Goal: Task Accomplishment & Management: Complete application form

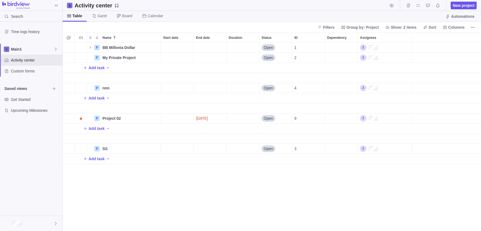
scroll to position [188, 418]
click at [473, 31] on span "More actions" at bounding box center [473, 27] width 8 height 8
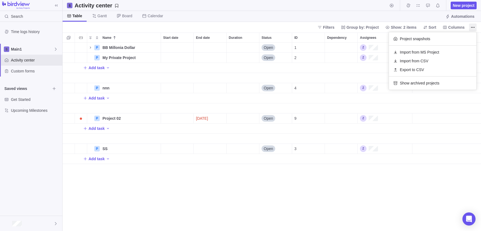
click at [15, 226] on body "Search Time logs history Main1 Activity center Custom forms Saved views Get Sta…" at bounding box center [240, 115] width 481 height 231
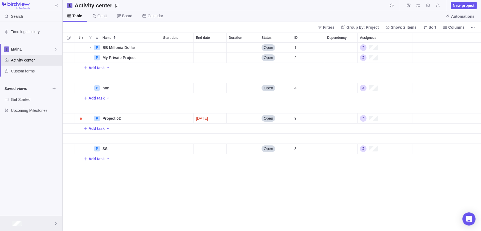
click at [30, 221] on div at bounding box center [31, 223] width 62 height 15
click at [24, 146] on div "Company settings" at bounding box center [31, 149] width 58 height 9
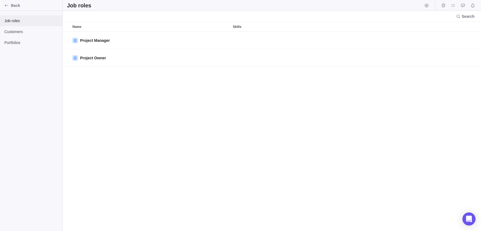
scroll to position [199, 418]
click at [25, 34] on span "Customers" at bounding box center [31, 31] width 54 height 5
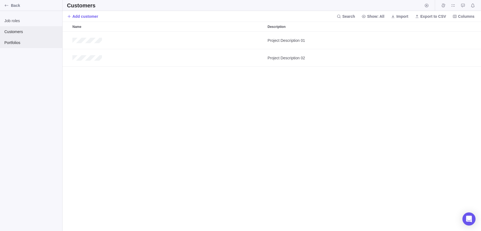
scroll to position [199, 418]
click at [10, 8] on div "Back" at bounding box center [6, 5] width 9 height 9
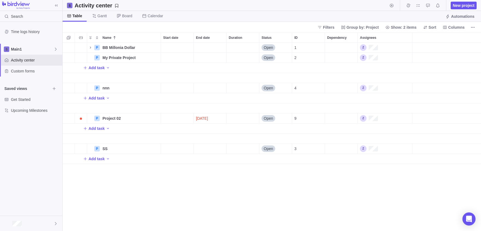
scroll to position [188, 418]
click at [474, 28] on icon "More actions" at bounding box center [472, 27] width 4 height 4
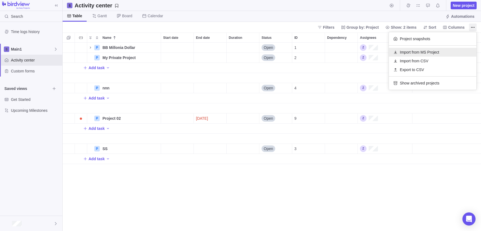
click at [416, 49] on div "Import from MS Project" at bounding box center [432, 52] width 87 height 9
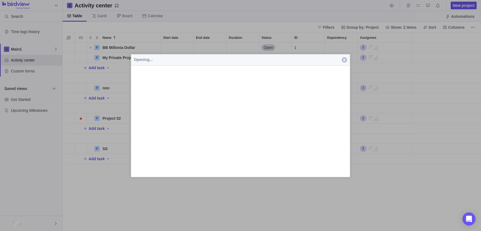
click at [347, 59] on span "button" at bounding box center [343, 59] width 5 height 5
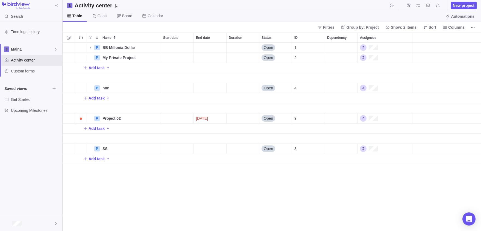
click at [478, 25] on div "Filters Group by: Project Show: 2 items Sort Columns" at bounding box center [272, 27] width 418 height 11
click at [474, 28] on icon "More actions" at bounding box center [472, 27] width 4 height 4
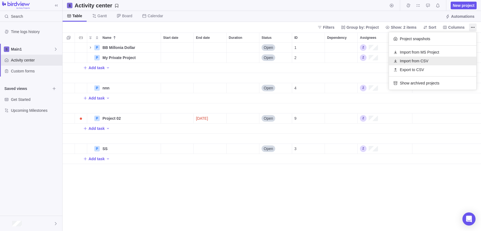
click at [406, 59] on span "Import from CSV" at bounding box center [414, 60] width 28 height 5
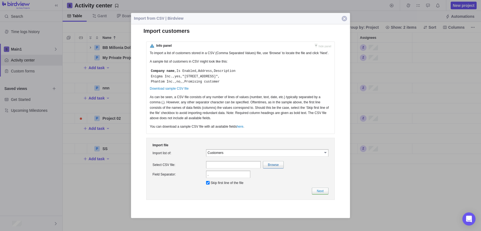
scroll to position [0, 0]
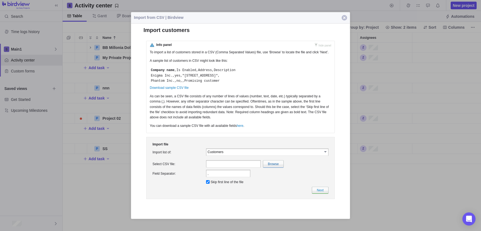
click at [344, 19] on span "button" at bounding box center [343, 17] width 5 height 5
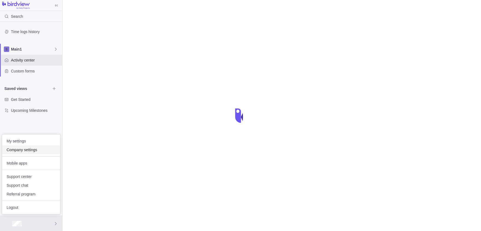
click at [17, 151] on span "Company settings" at bounding box center [31, 149] width 49 height 5
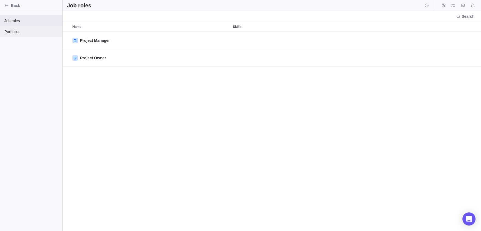
scroll to position [199, 418]
click at [5, 4] on icon "Back" at bounding box center [6, 5] width 4 height 4
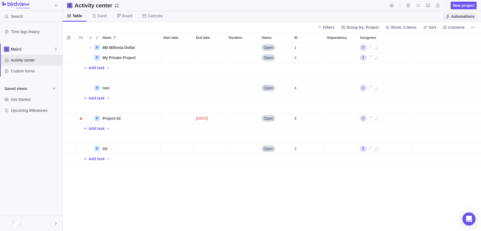
scroll to position [188, 418]
click at [474, 29] on icon "More actions" at bounding box center [472, 27] width 4 height 4
click at [291, 209] on body "Search Time logs history Main1 Activity center Custom forms Saved views Get Sta…" at bounding box center [240, 115] width 481 height 231
click at [475, 28] on span "More actions" at bounding box center [473, 27] width 8 height 8
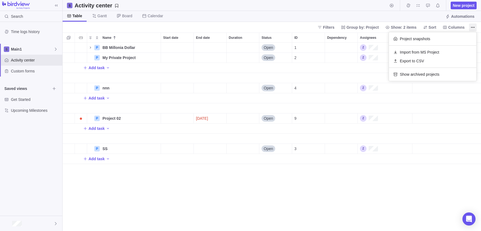
click at [285, 181] on body "Search Time logs history Main1 Activity center Custom forms Saved views Get Sta…" at bounding box center [240, 115] width 481 height 231
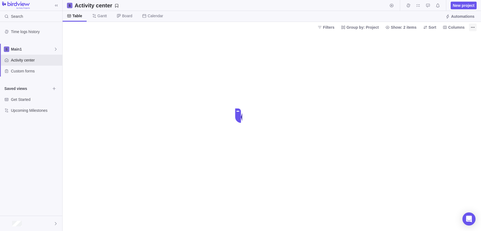
click at [472, 28] on icon "More actions" at bounding box center [472, 27] width 4 height 4
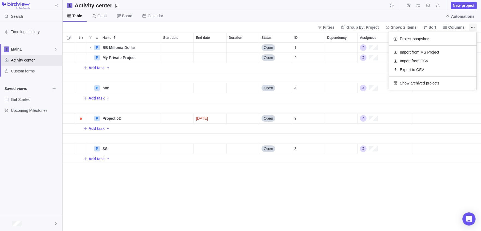
scroll to position [188, 418]
click at [438, 61] on div "Import from CSV" at bounding box center [432, 61] width 87 height 9
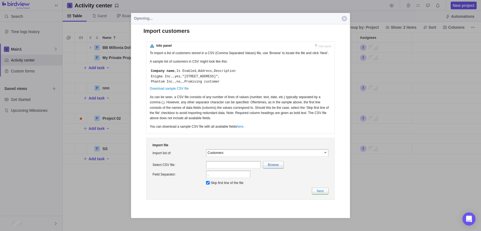
scroll to position [0, 0]
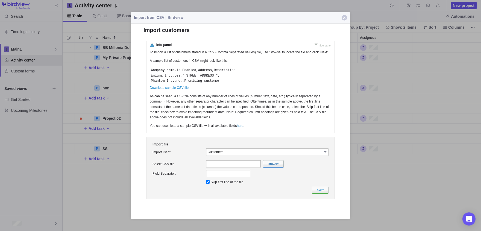
click at [242, 154] on input "Customers" at bounding box center [265, 151] width 114 height 5
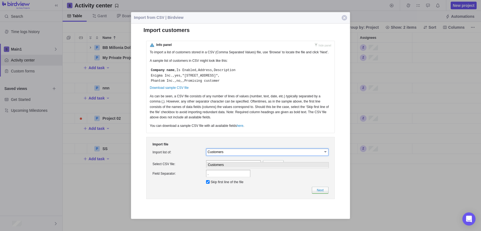
click at [253, 154] on input "Customers" at bounding box center [265, 151] width 114 height 5
click at [344, 17] on span "button" at bounding box center [343, 17] width 5 height 5
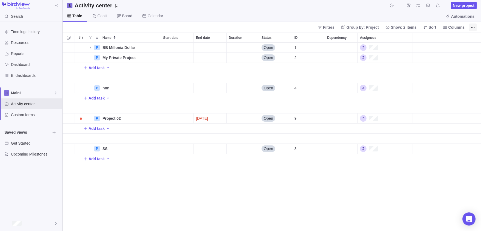
scroll to position [188, 418]
click at [474, 27] on icon "More actions" at bounding box center [474, 27] width 1 height 1
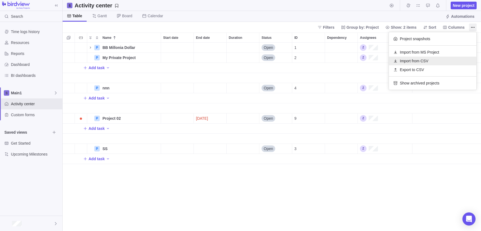
click at [434, 61] on div "Import from CSV" at bounding box center [432, 61] width 87 height 9
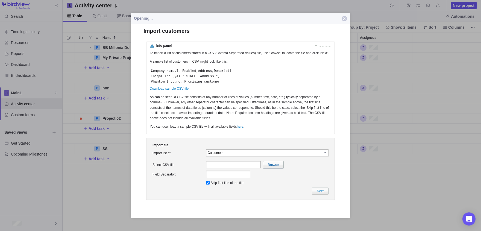
scroll to position [0, 0]
click at [231, 155] on input "Customers" at bounding box center [265, 152] width 114 height 5
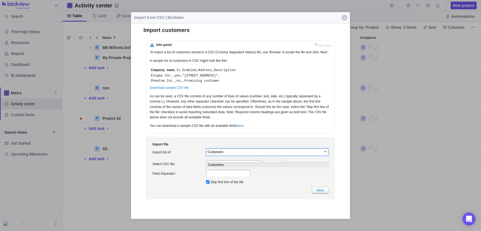
click at [345, 17] on span "button" at bounding box center [343, 17] width 5 height 5
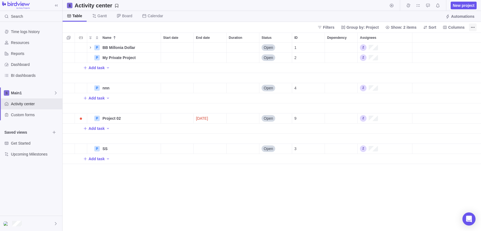
click at [469, 29] on span "More actions" at bounding box center [473, 27] width 8 height 8
click at [26, 223] on body "Search Time logs history Resources Reports Dashboard BI dashboards Main1 Activi…" at bounding box center [240, 115] width 481 height 231
click at [33, 217] on div at bounding box center [31, 223] width 62 height 15
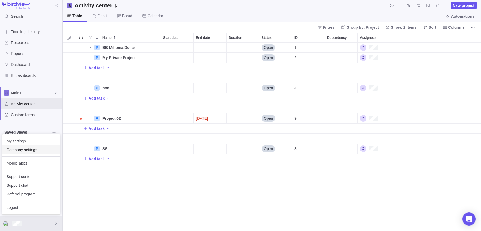
click at [16, 149] on span "Company settings" at bounding box center [31, 149] width 49 height 5
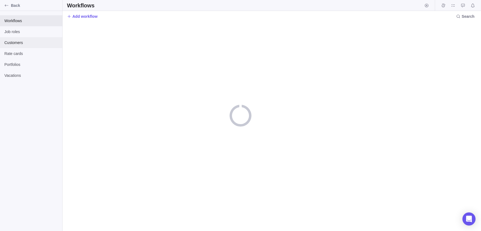
click at [14, 43] on span "Customers" at bounding box center [31, 42] width 54 height 5
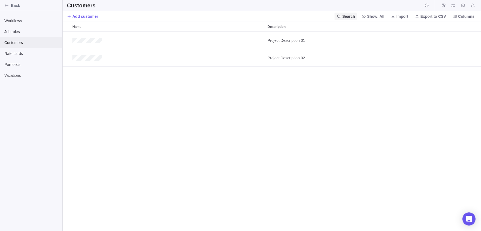
scroll to position [199, 418]
click at [390, 11] on div "Add customer Search Show: All Import Export to CSV Columns" at bounding box center [272, 16] width 418 height 11
click at [391, 13] on span "Import" at bounding box center [399, 17] width 22 height 8
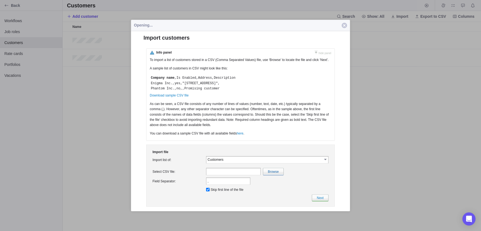
scroll to position [0, 0]
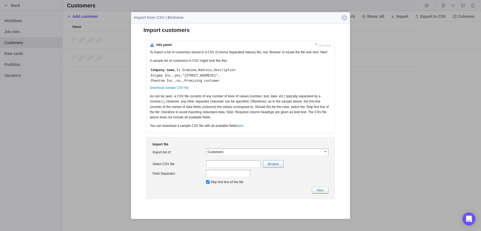
click at [268, 167] on input "file" at bounding box center [154, 163] width 258 height 7
type input "C:\fakepath\CustomersImport.csv"
type input "CustomersImport.csv"
click at [314, 192] on td "Next" at bounding box center [240, 189] width 178 height 9
click at [315, 193] on link "Next" at bounding box center [320, 189] width 17 height 7
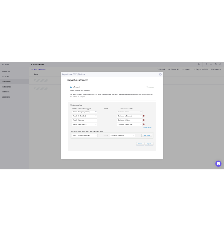
scroll to position [0, 0]
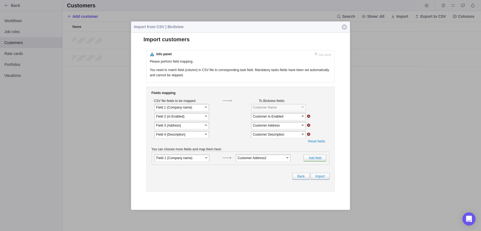
click at [341, 26] on button "Close" at bounding box center [344, 27] width 11 height 11
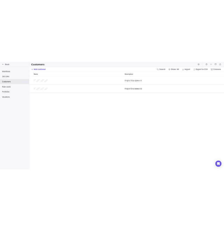
scroll to position [199, 161]
